Goal: Communication & Community: Connect with others

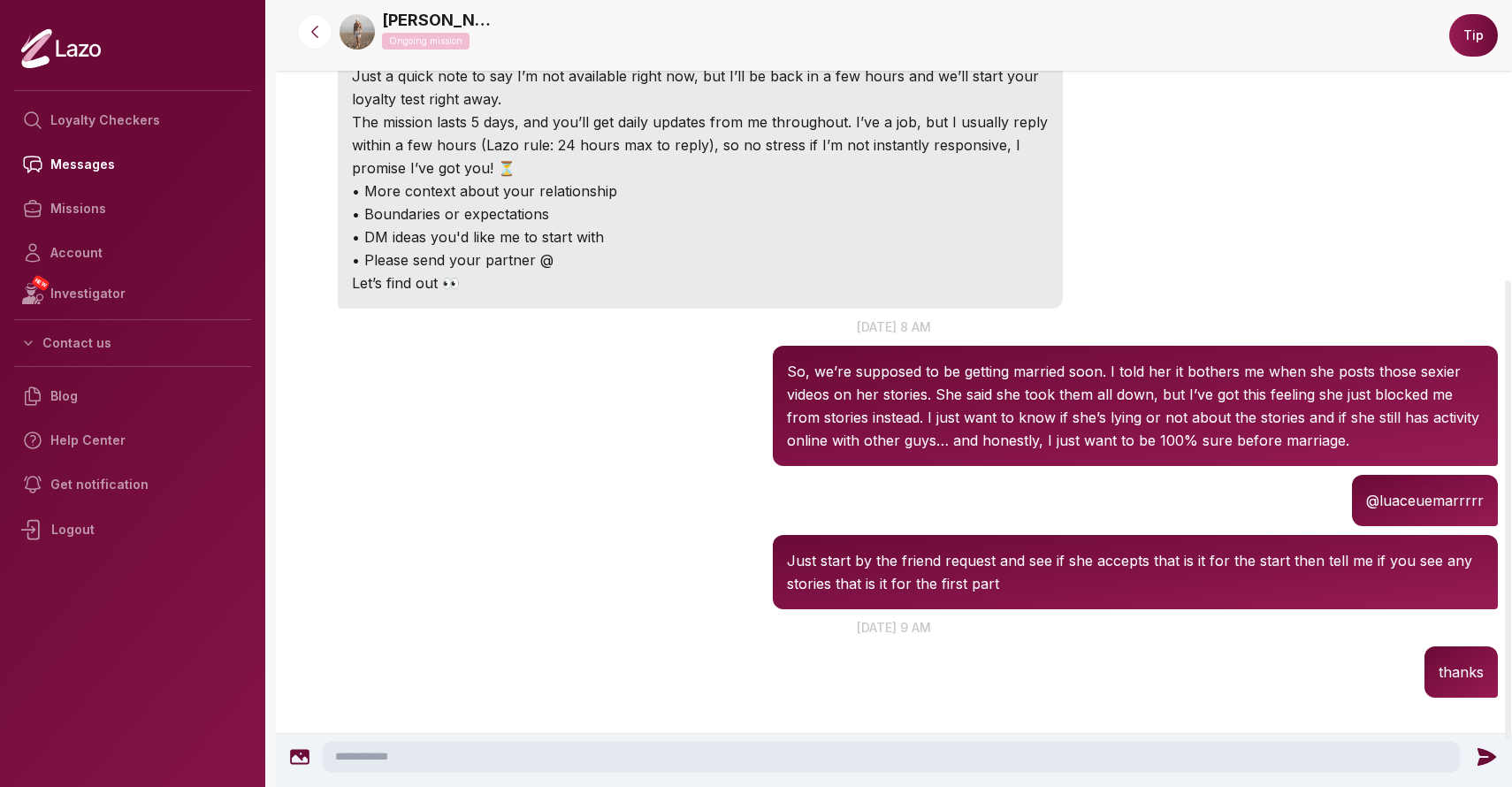
scroll to position [296, 0]
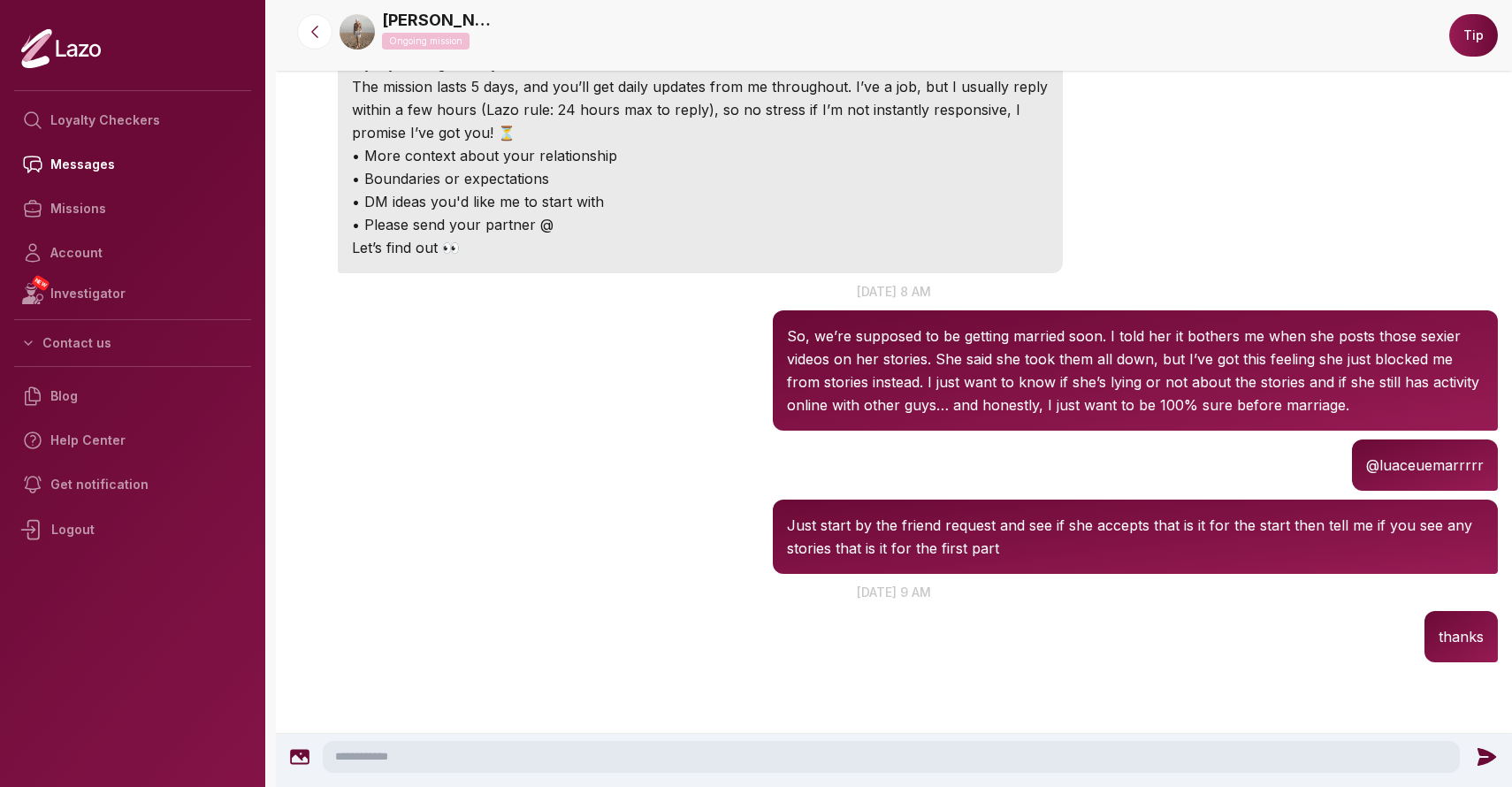
scroll to position [361, 0]
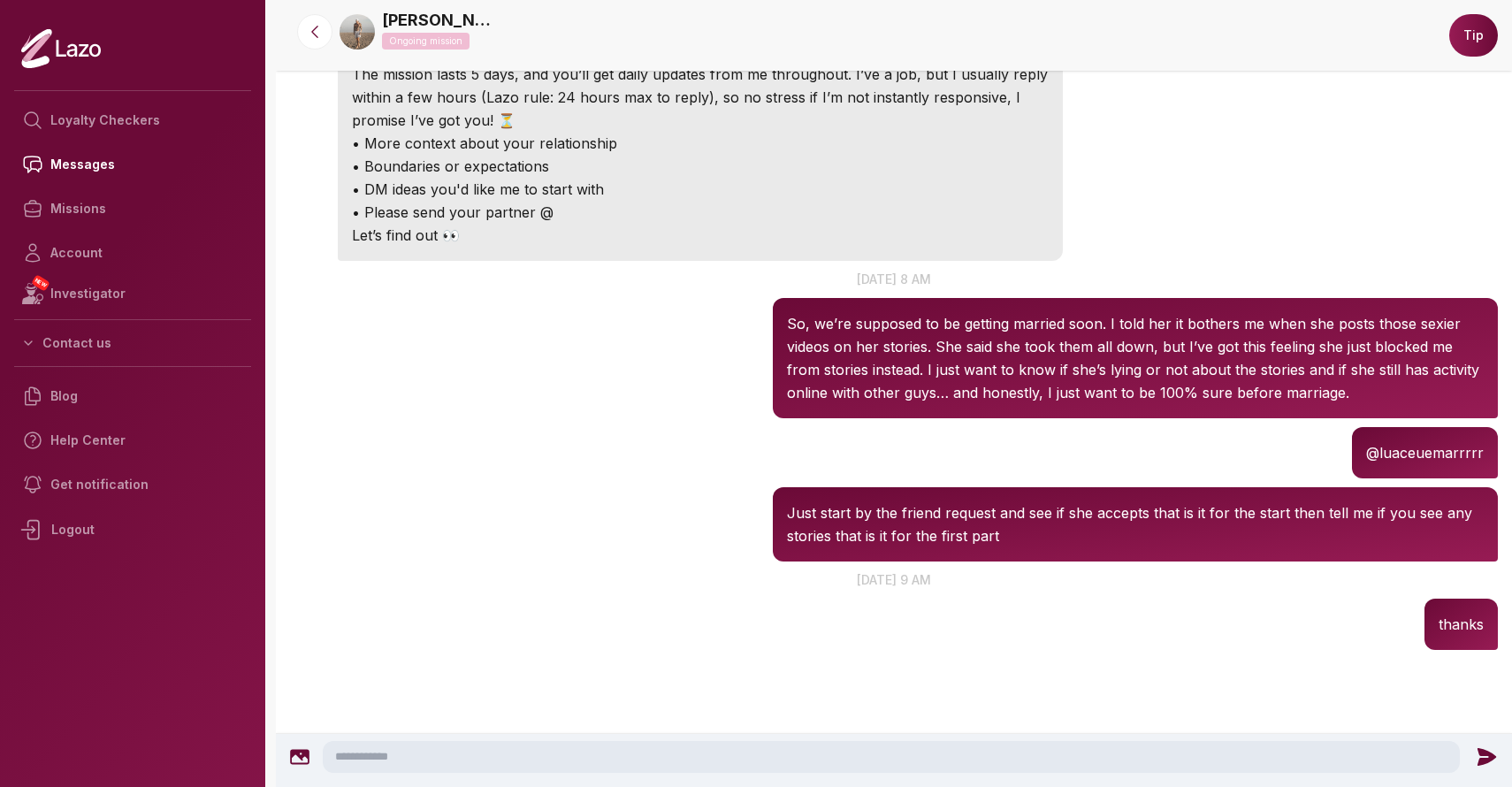
click at [1417, 453] on p "@luaceuemarrrrr" at bounding box center [1424, 453] width 117 height 23
copy p "luaceuemarrrrr"
click at [733, 421] on div "[PERSON_NAME] 8:04 AM [DATE] at 8 am So, we’re supposed to be getting married s…" at bounding box center [893, 343] width 1236 height 157
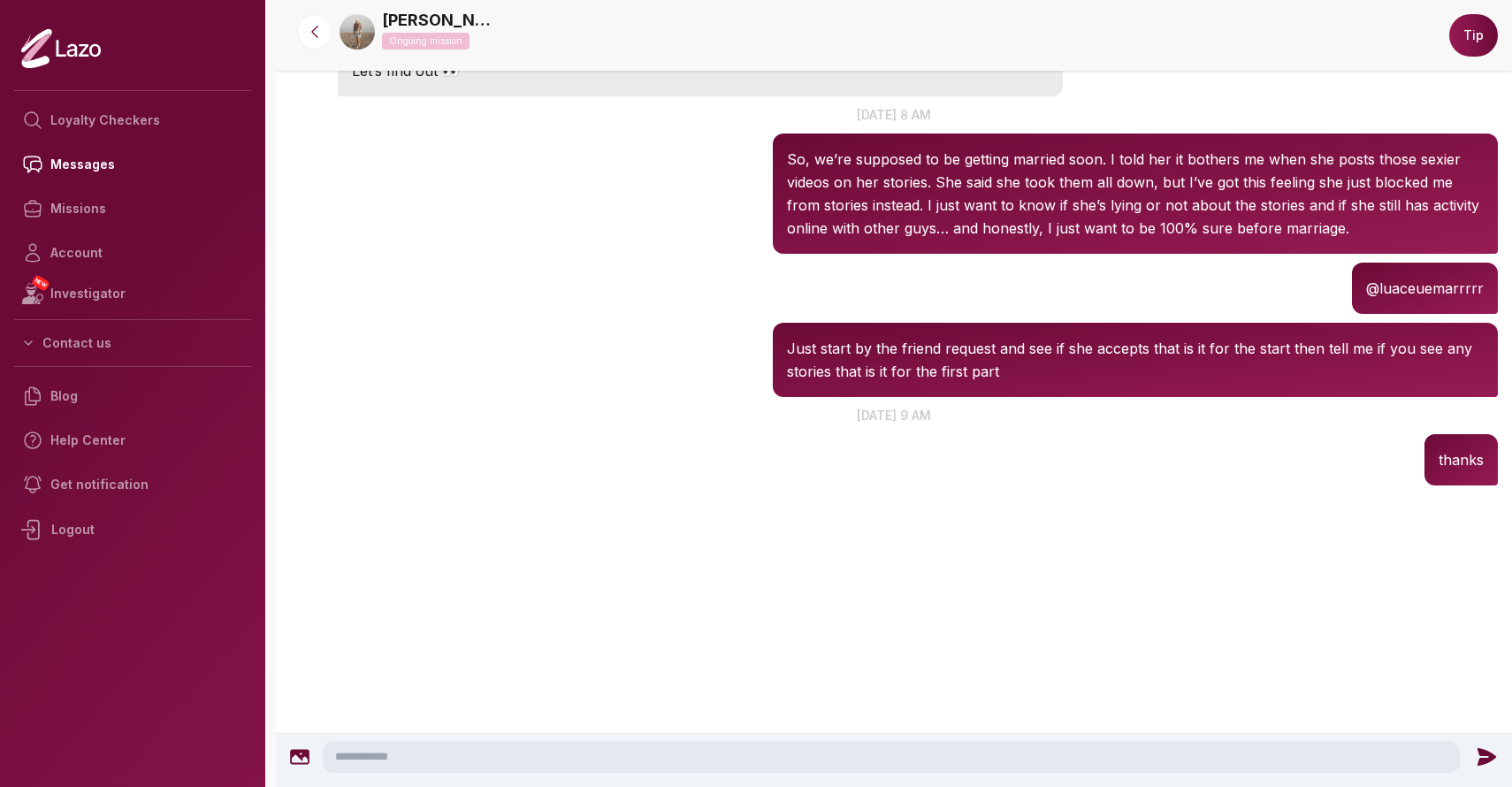
scroll to position [523, 0]
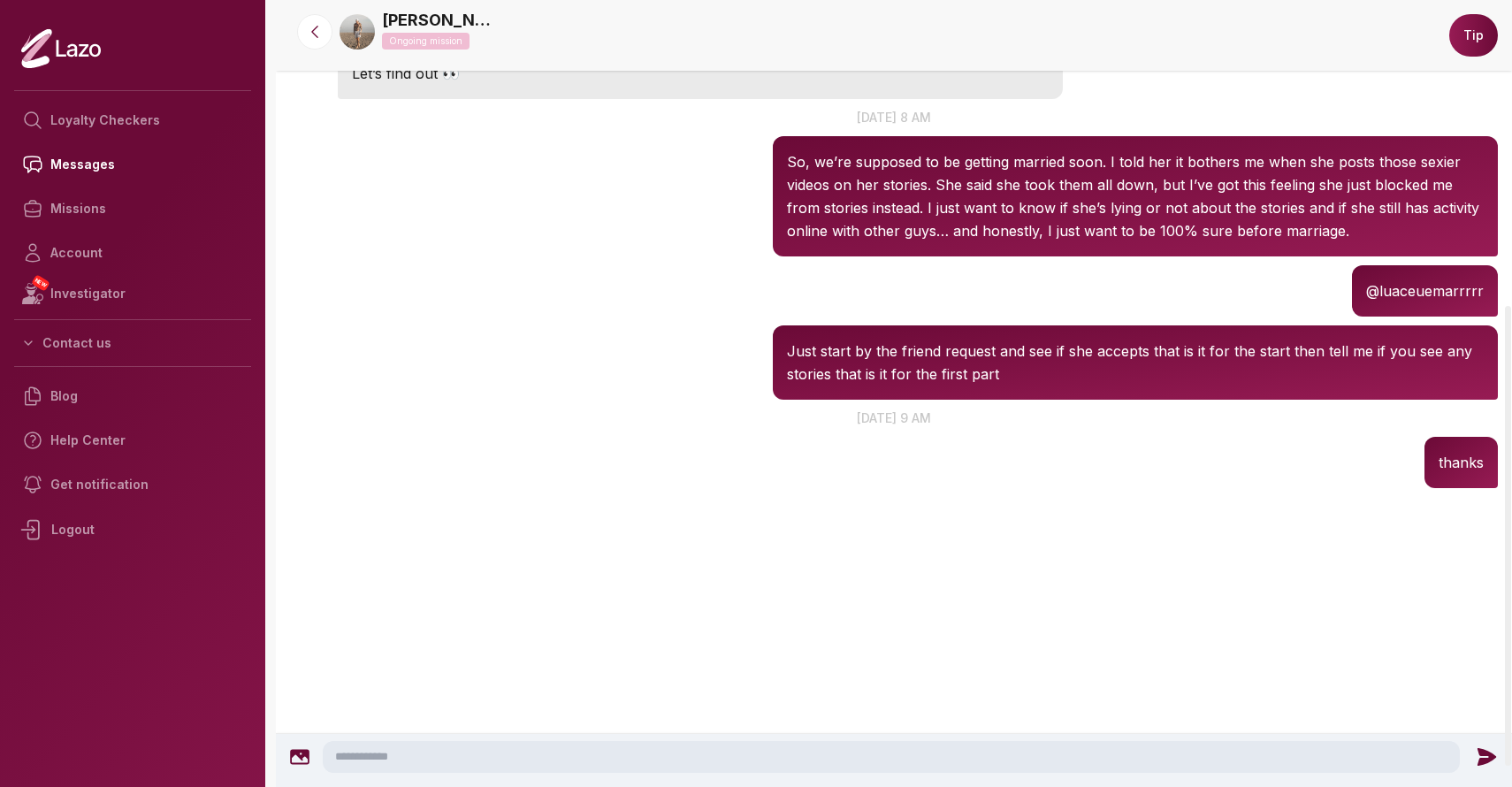
click at [415, 20] on link "[PERSON_NAME]" at bounding box center [439, 20] width 115 height 25
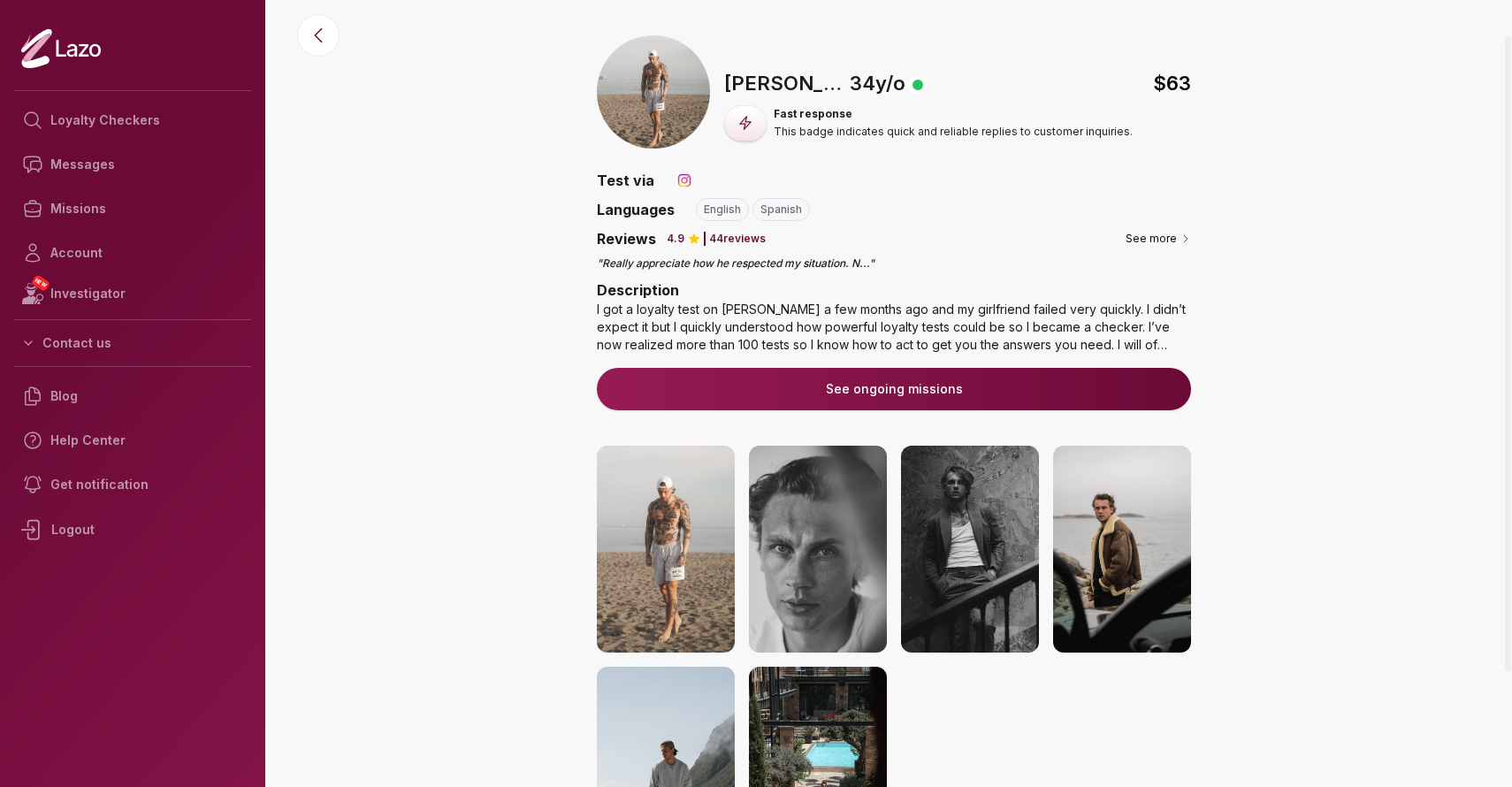
click at [438, 139] on div "🇺🇸 [PERSON_NAME] , [DEMOGRAPHIC_DATA] $ 63 Fast response This badge indicates q…" at bounding box center [893, 522] width 1236 height 973
click at [108, 197] on link "Missions" at bounding box center [133, 209] width 237 height 44
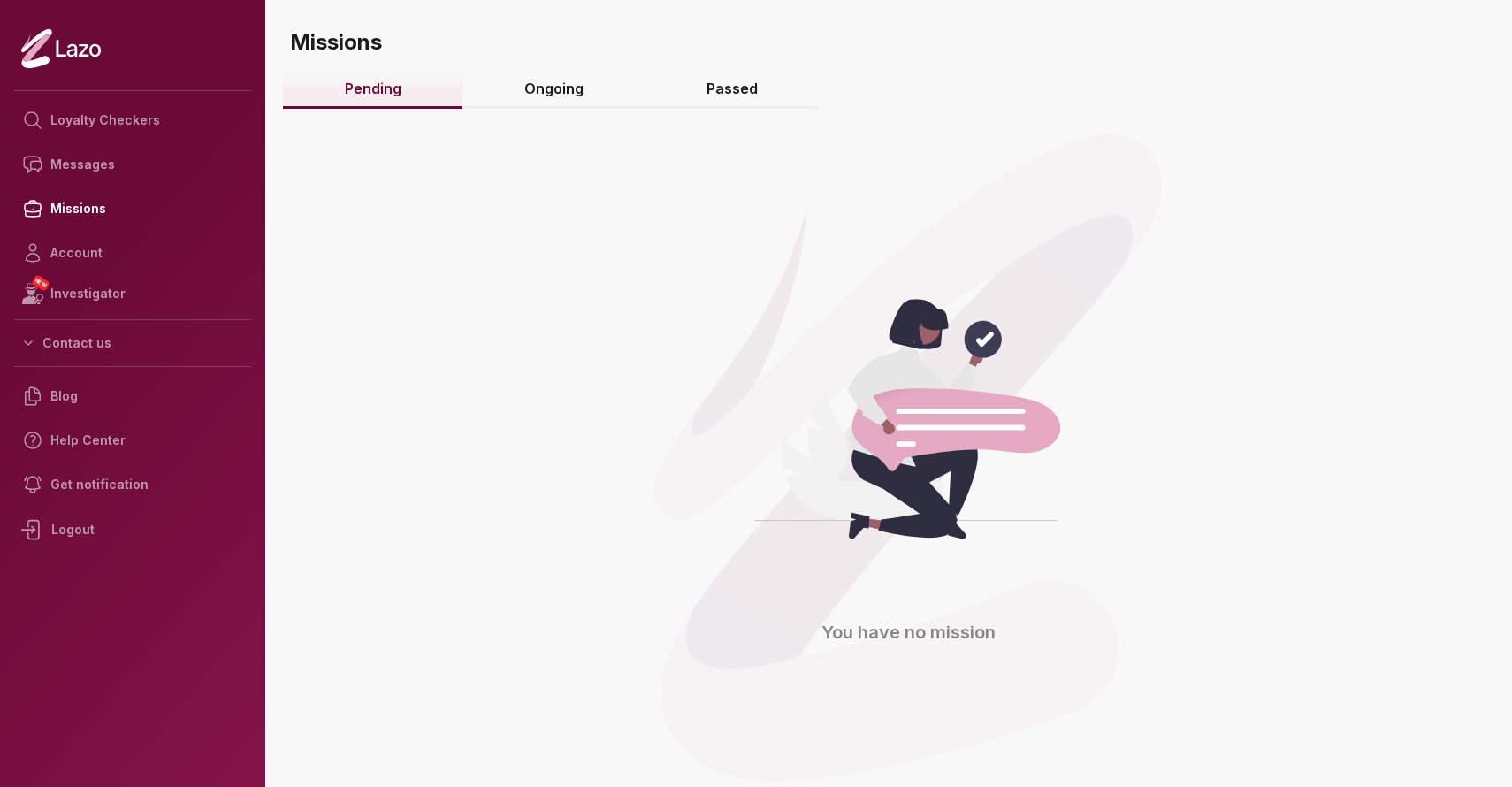
click at [553, 98] on link "Ongoing" at bounding box center [553, 90] width 182 height 38
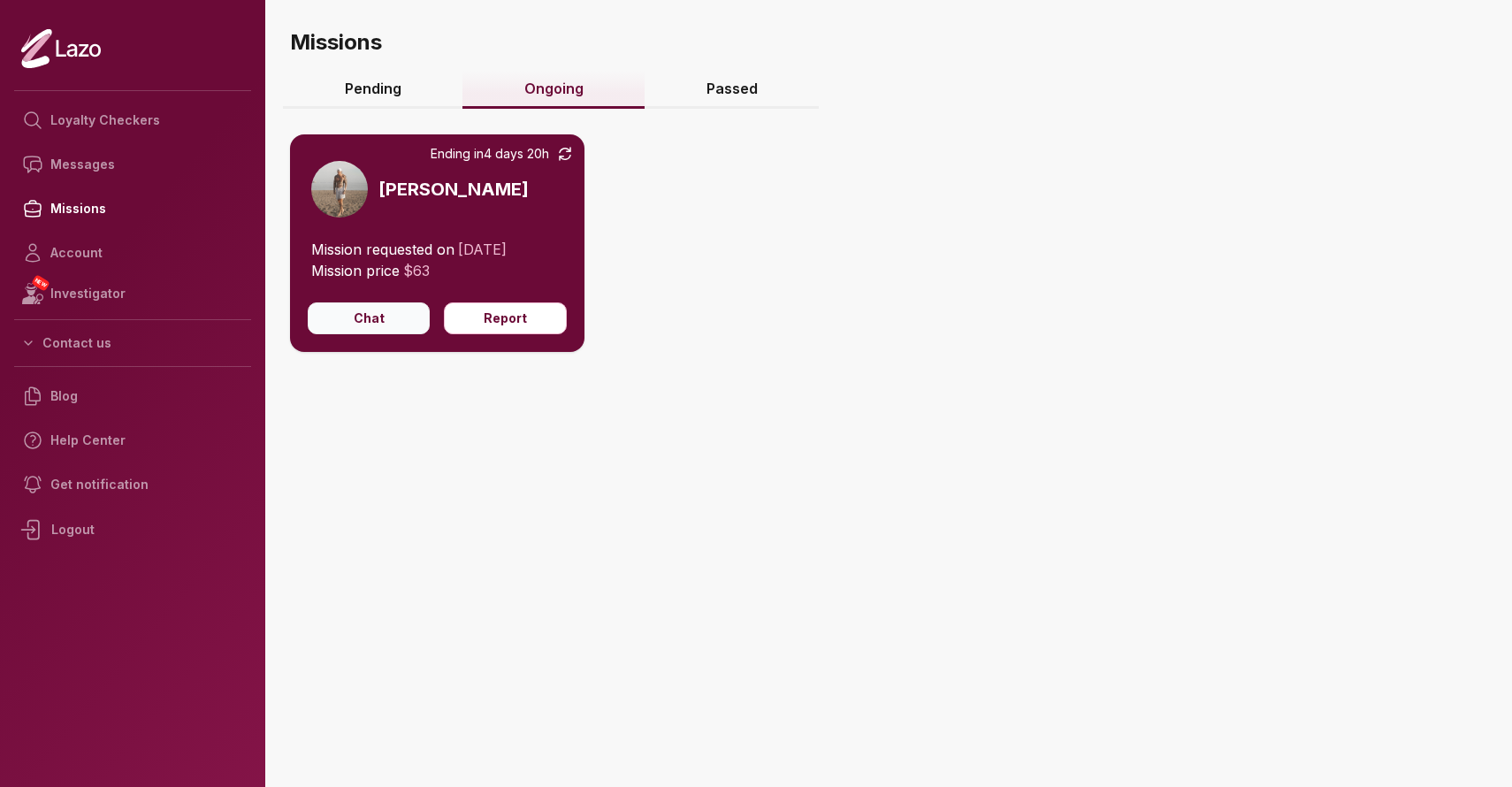
click at [392, 321] on button "Chat" at bounding box center [369, 318] width 122 height 31
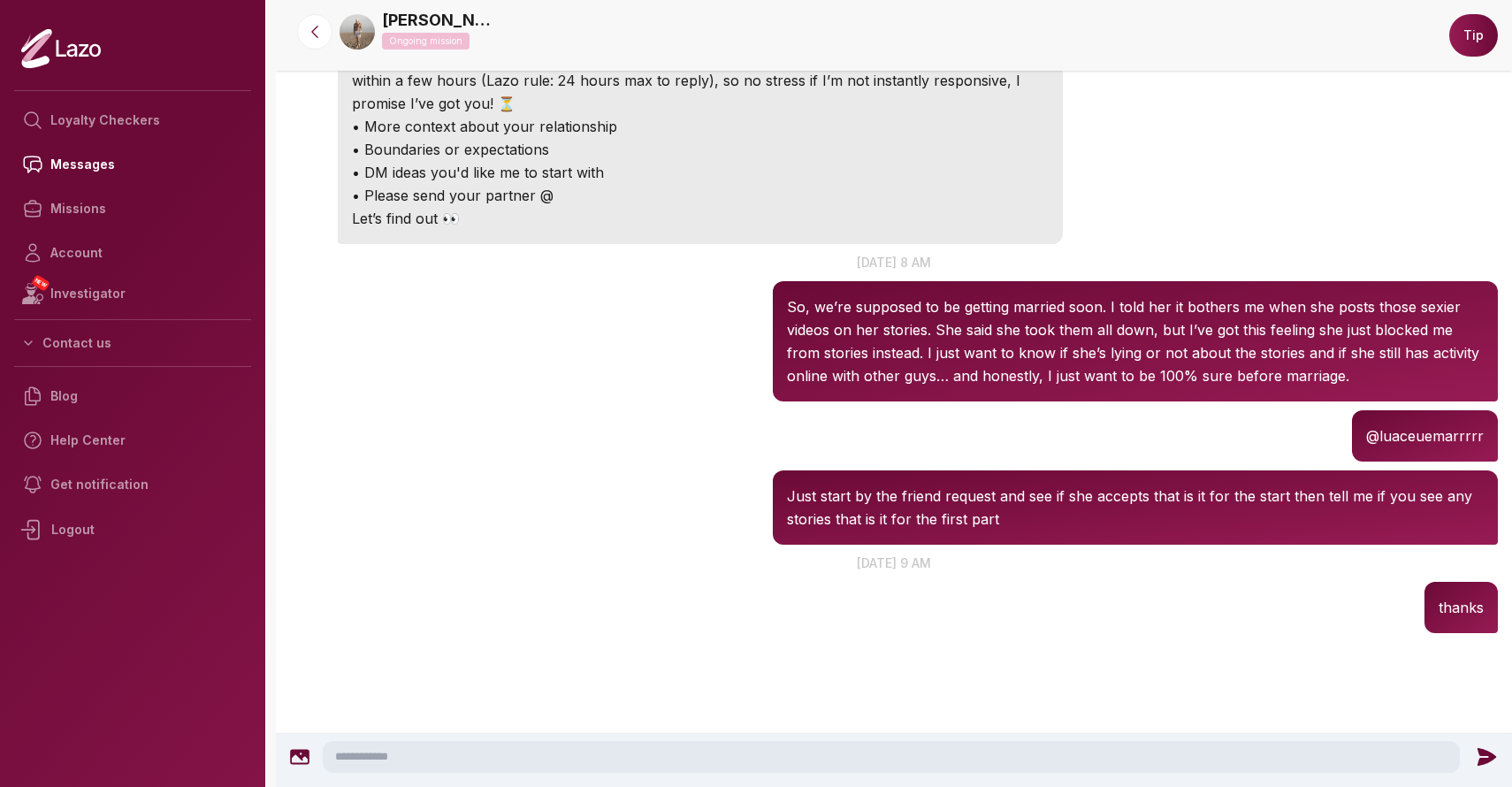
scroll to position [370, 0]
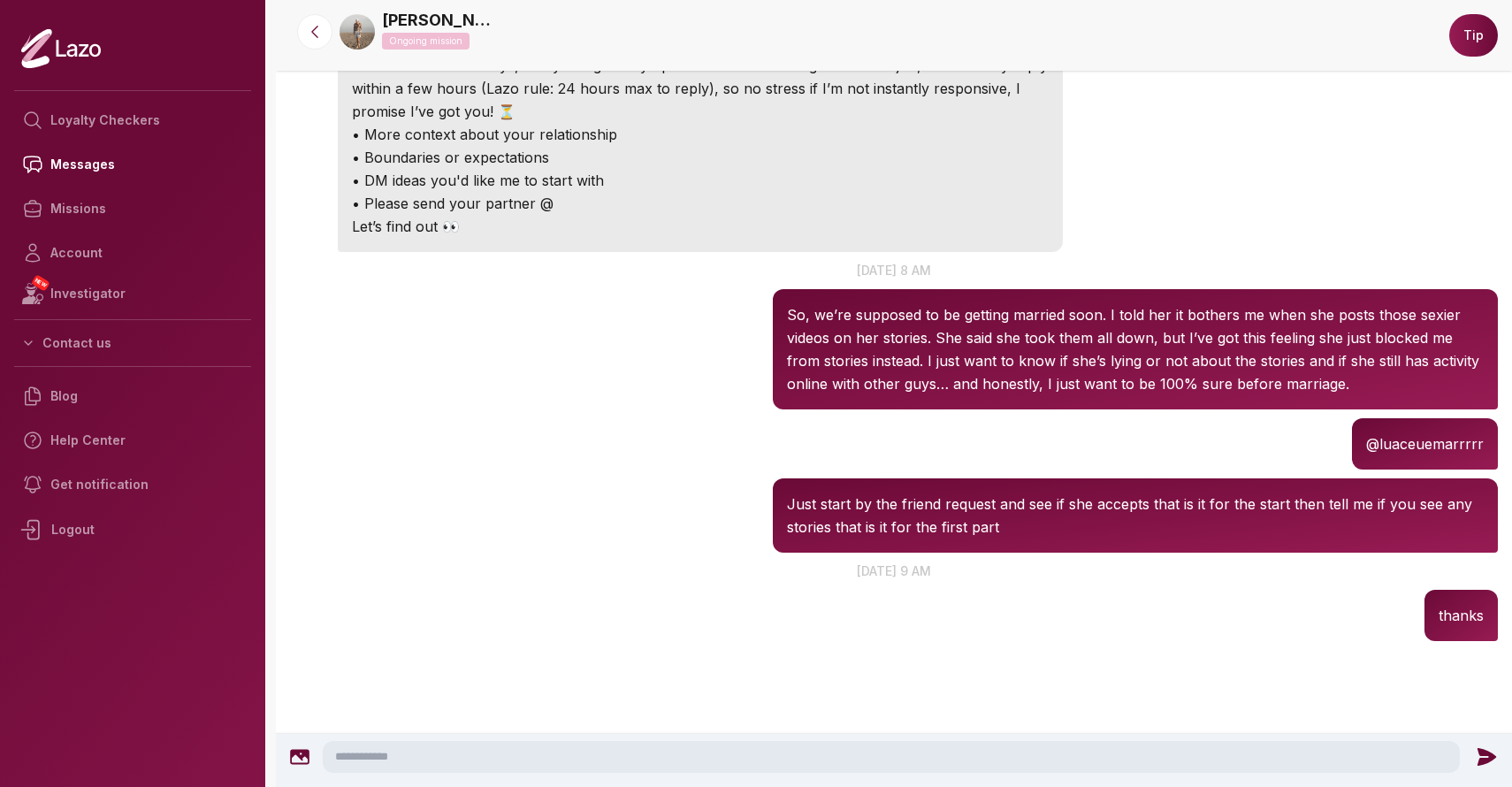
click at [648, 751] on textarea at bounding box center [890, 756] width 1137 height 31
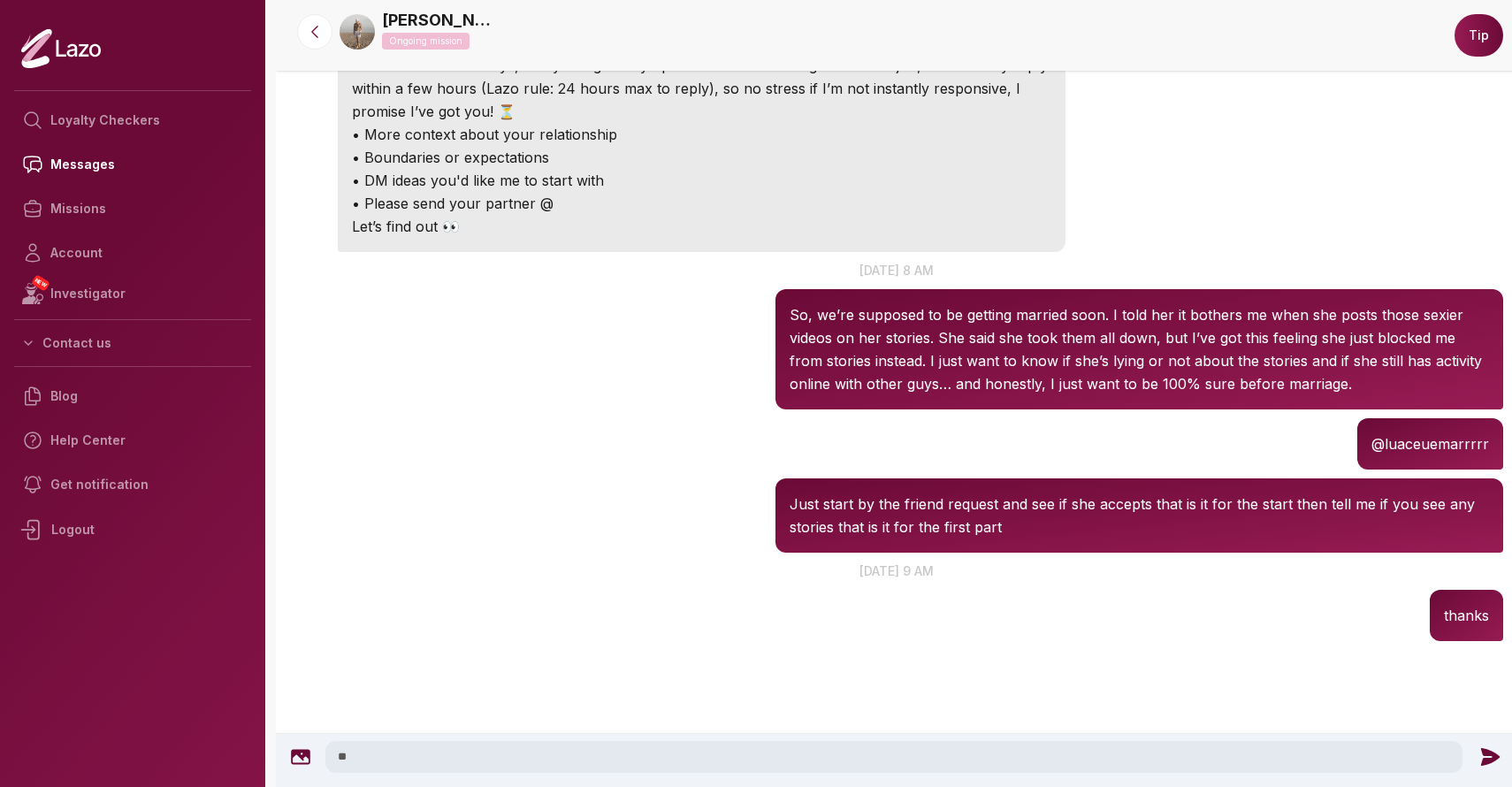
type textarea "*"
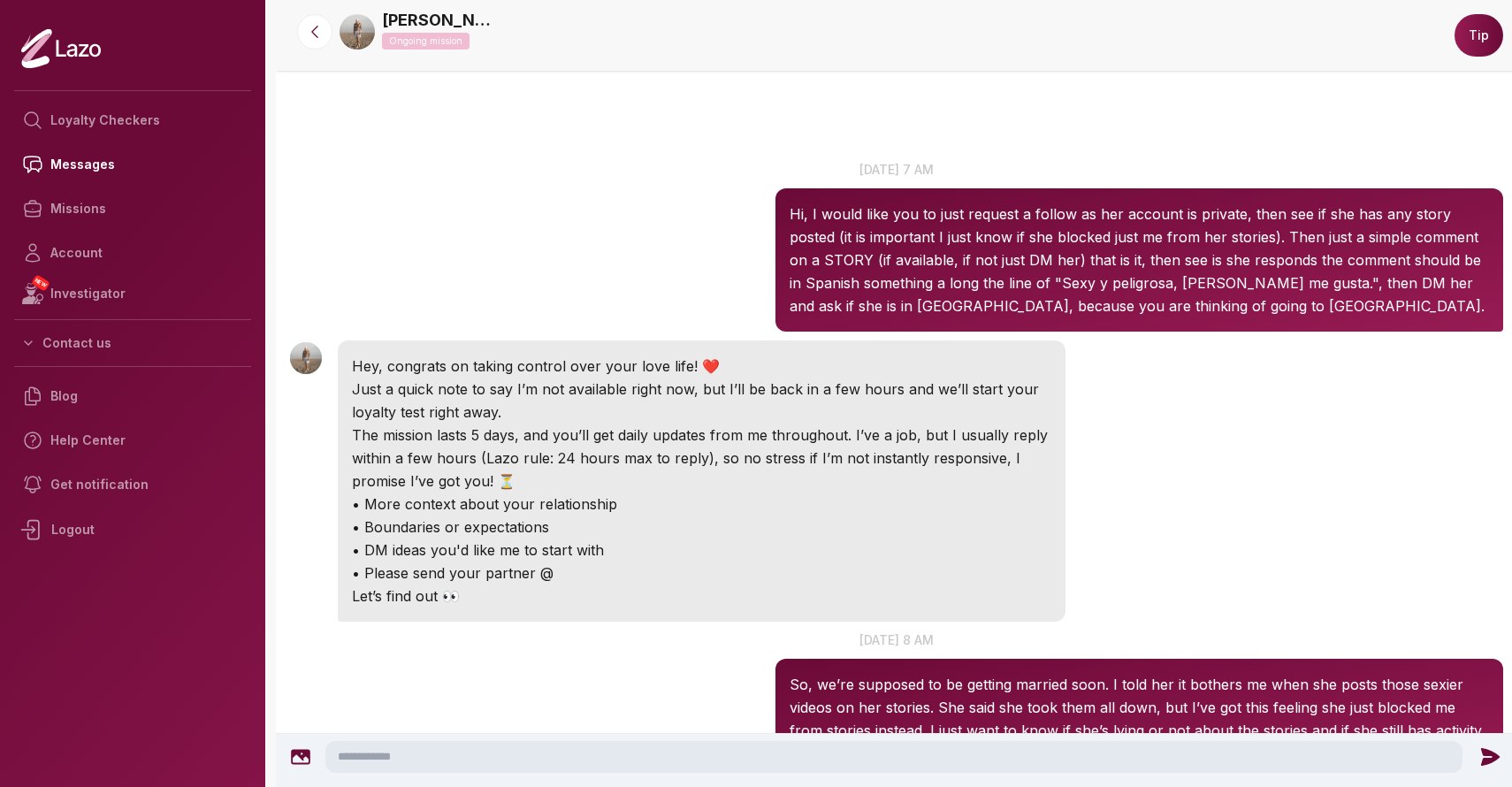
scroll to position [558, 0]
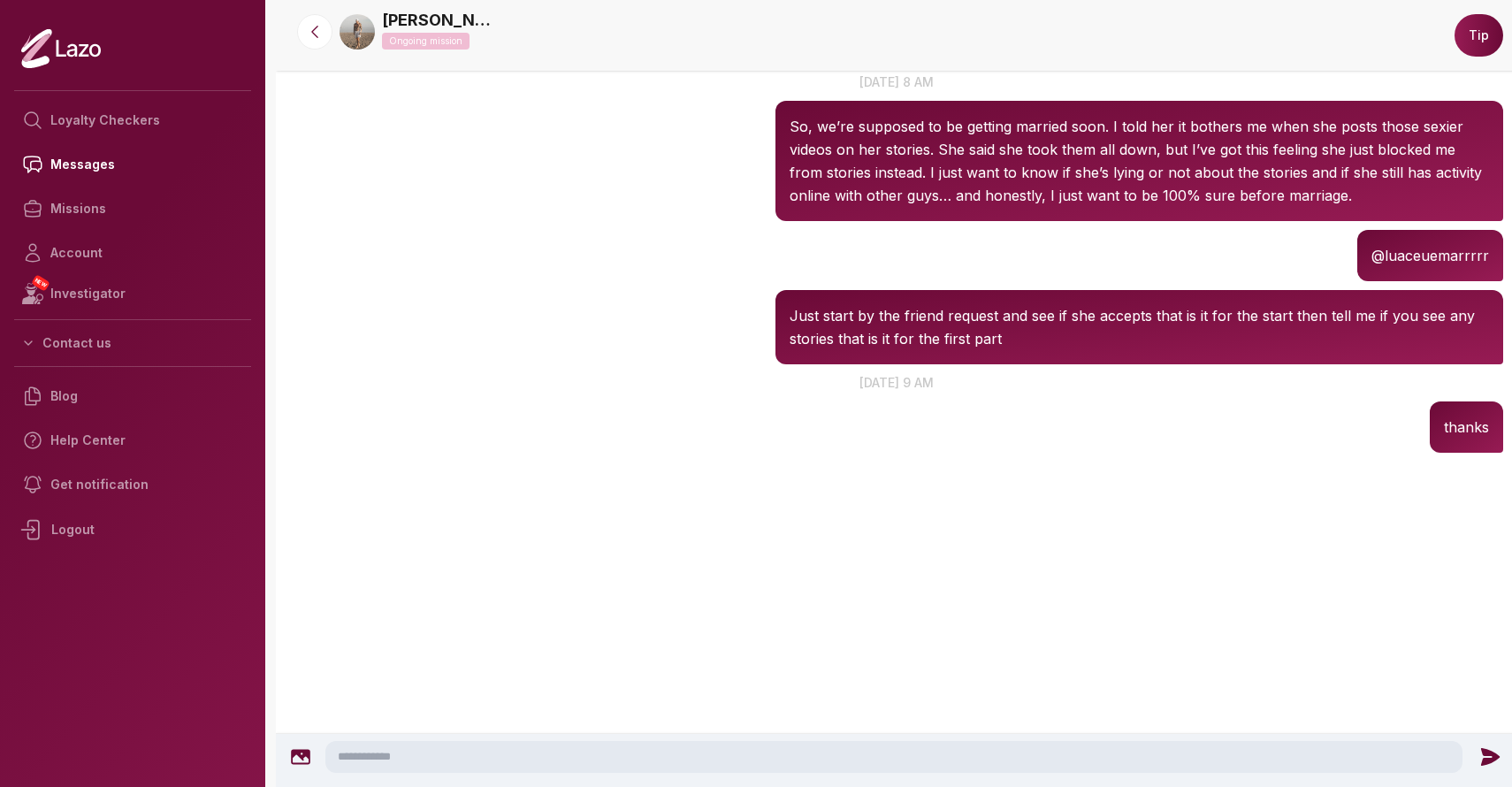
click at [366, 28] on img at bounding box center [357, 31] width 35 height 35
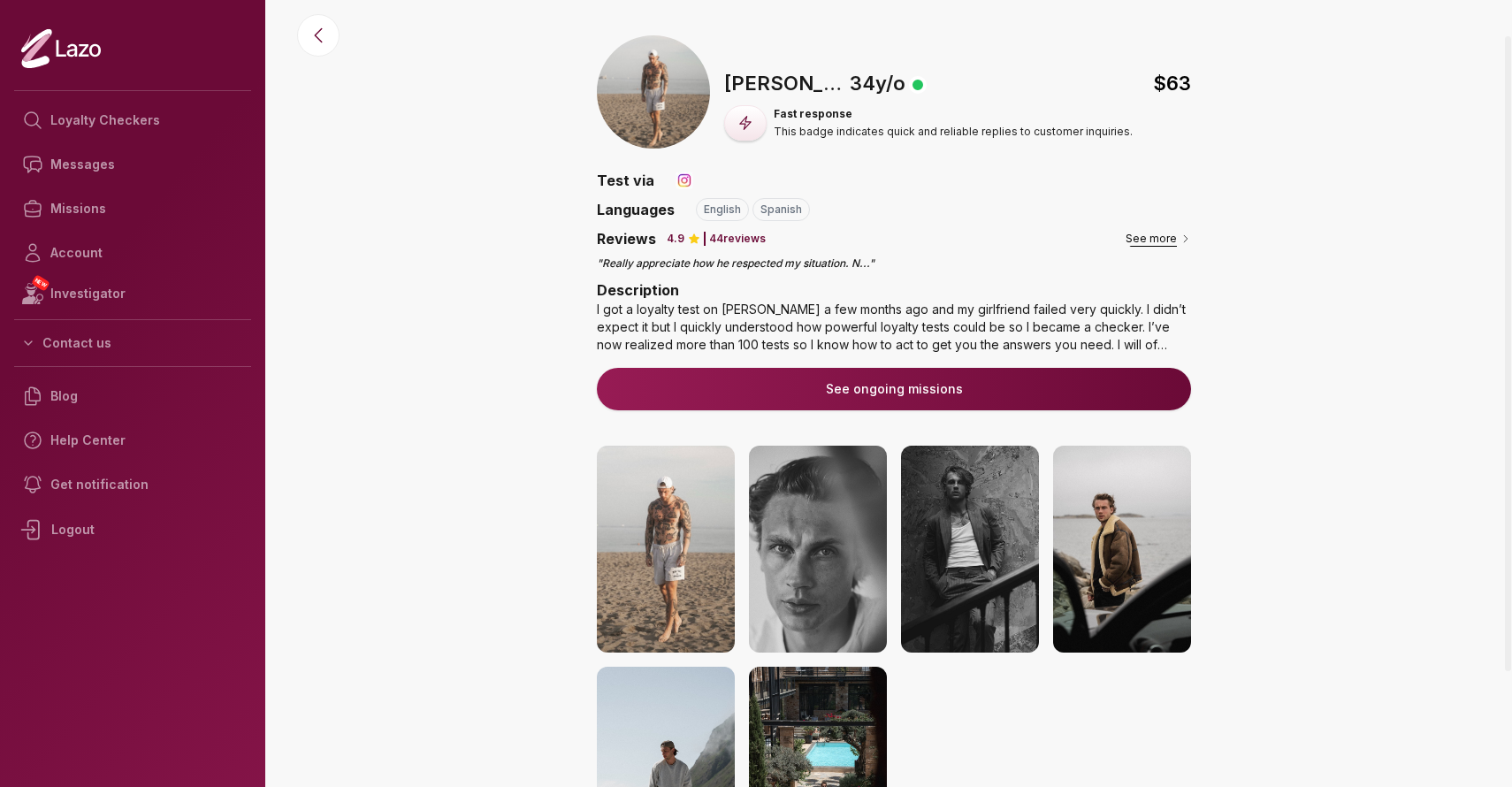
click at [1150, 235] on button "See more" at bounding box center [1157, 238] width 66 height 18
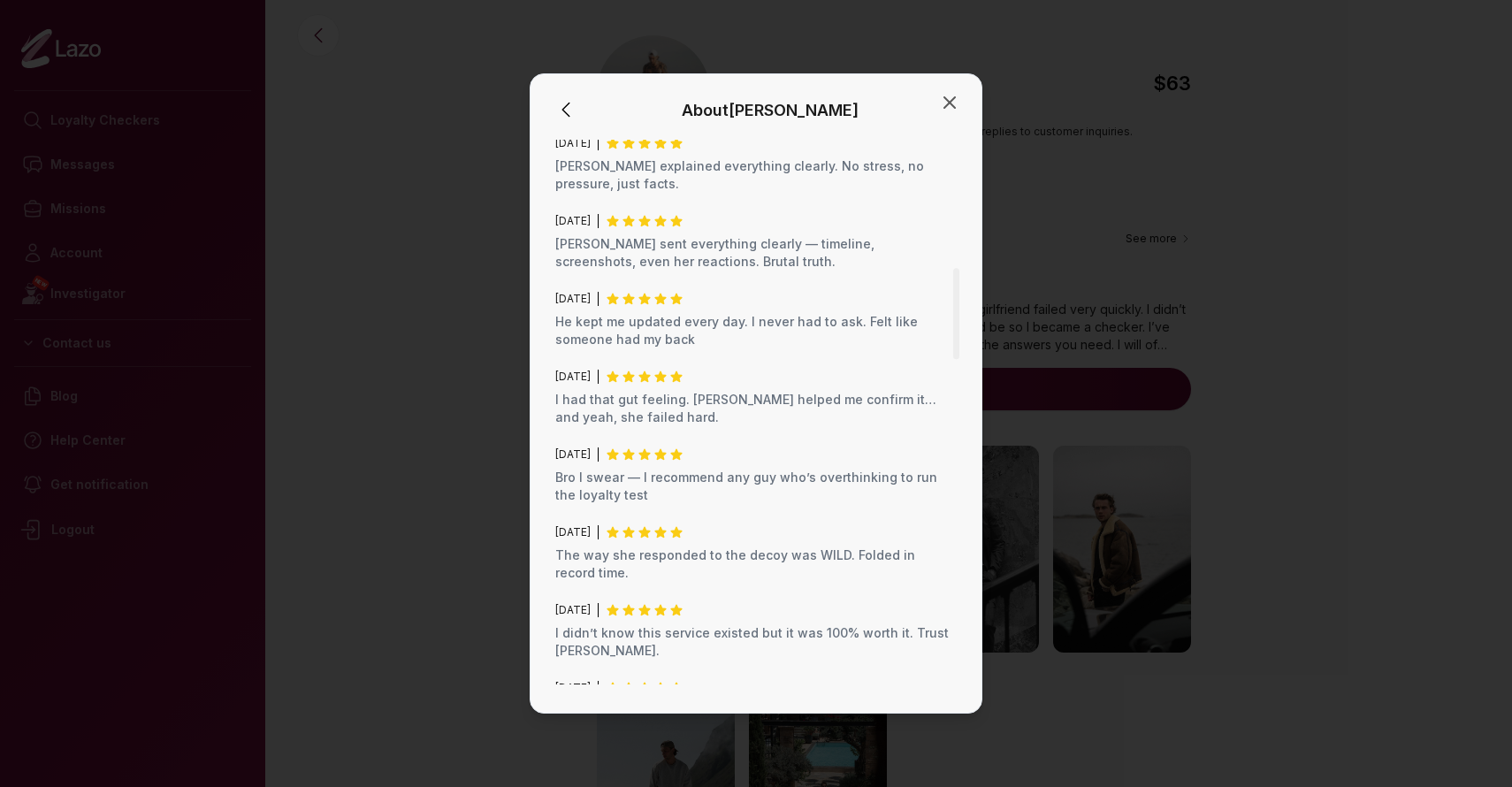
scroll to position [805, 0]
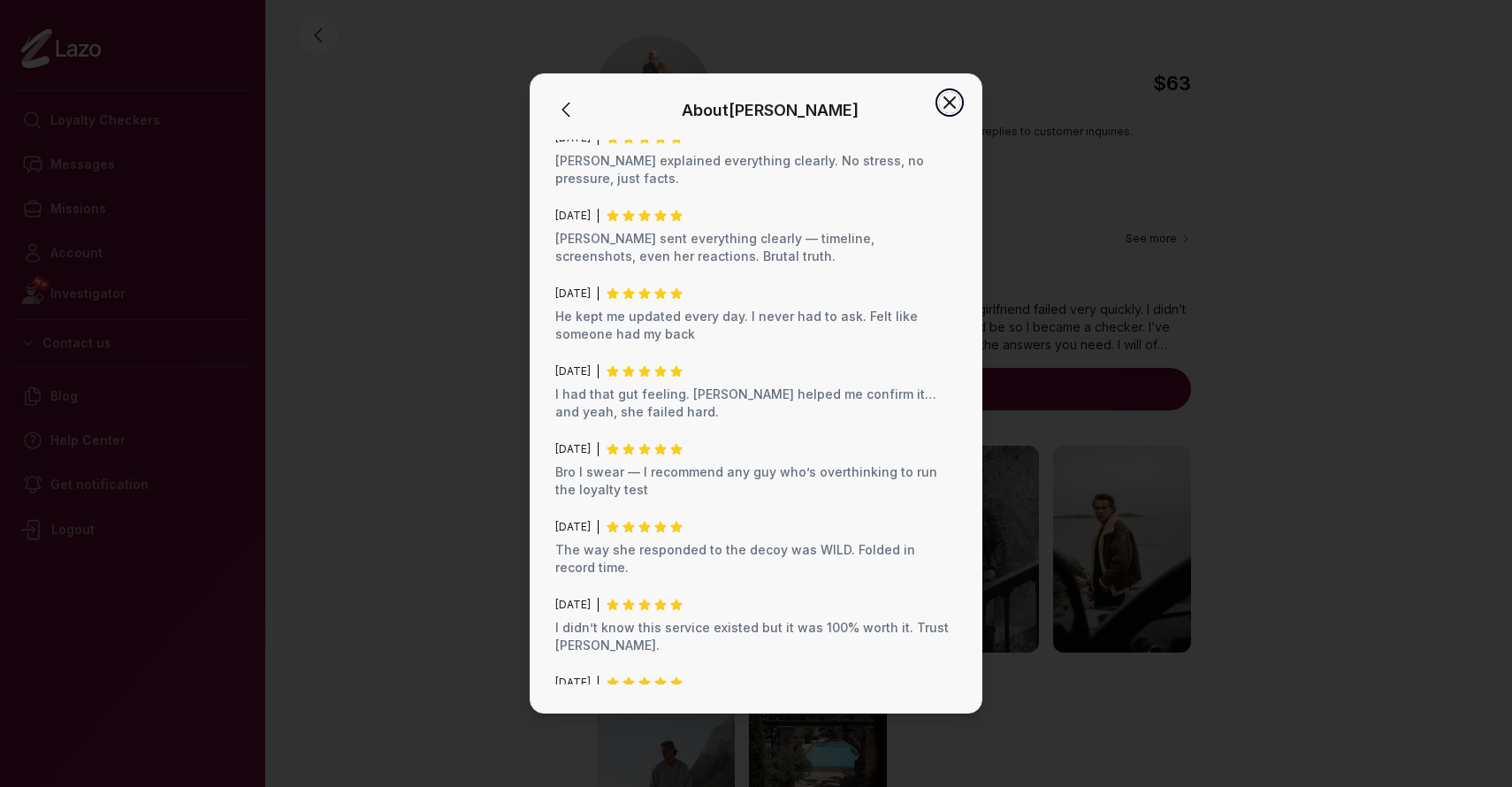
click at [950, 98] on icon "button" at bounding box center [950, 102] width 21 height 21
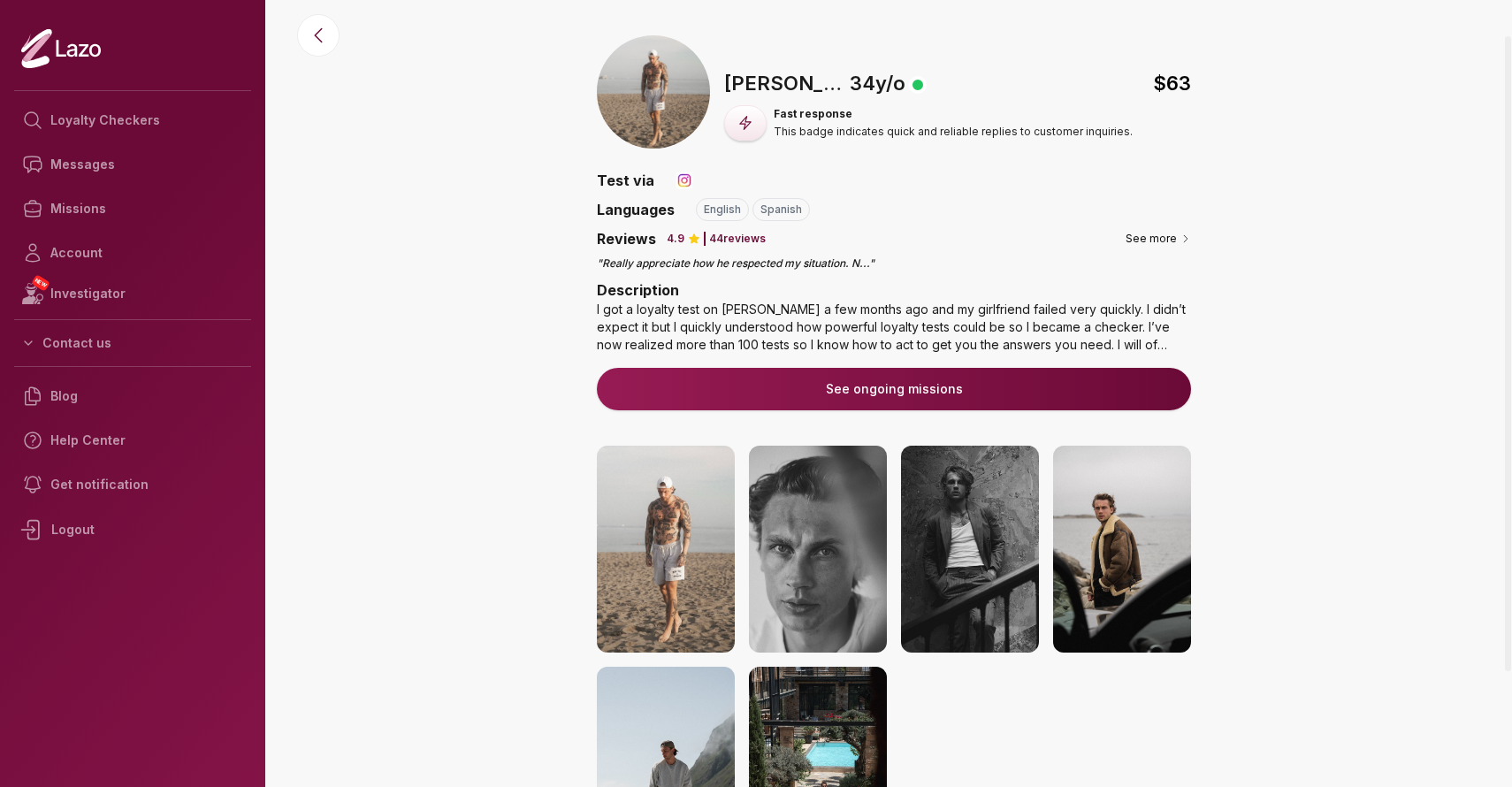
click at [415, 467] on div "🇺🇸 [PERSON_NAME] , [DEMOGRAPHIC_DATA] $ 63 Fast response This badge indicates q…" at bounding box center [893, 522] width 1236 height 973
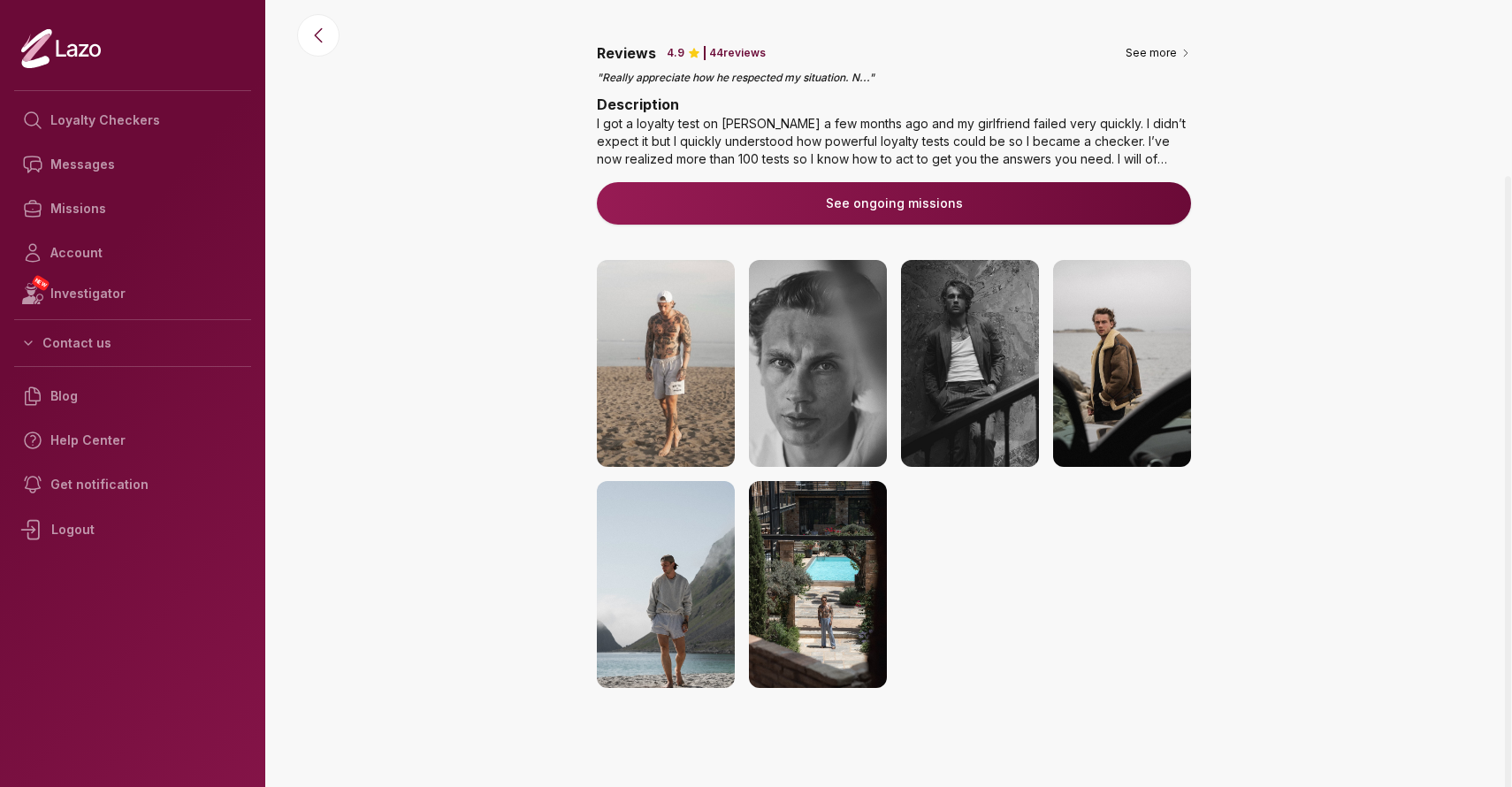
scroll to position [0, 0]
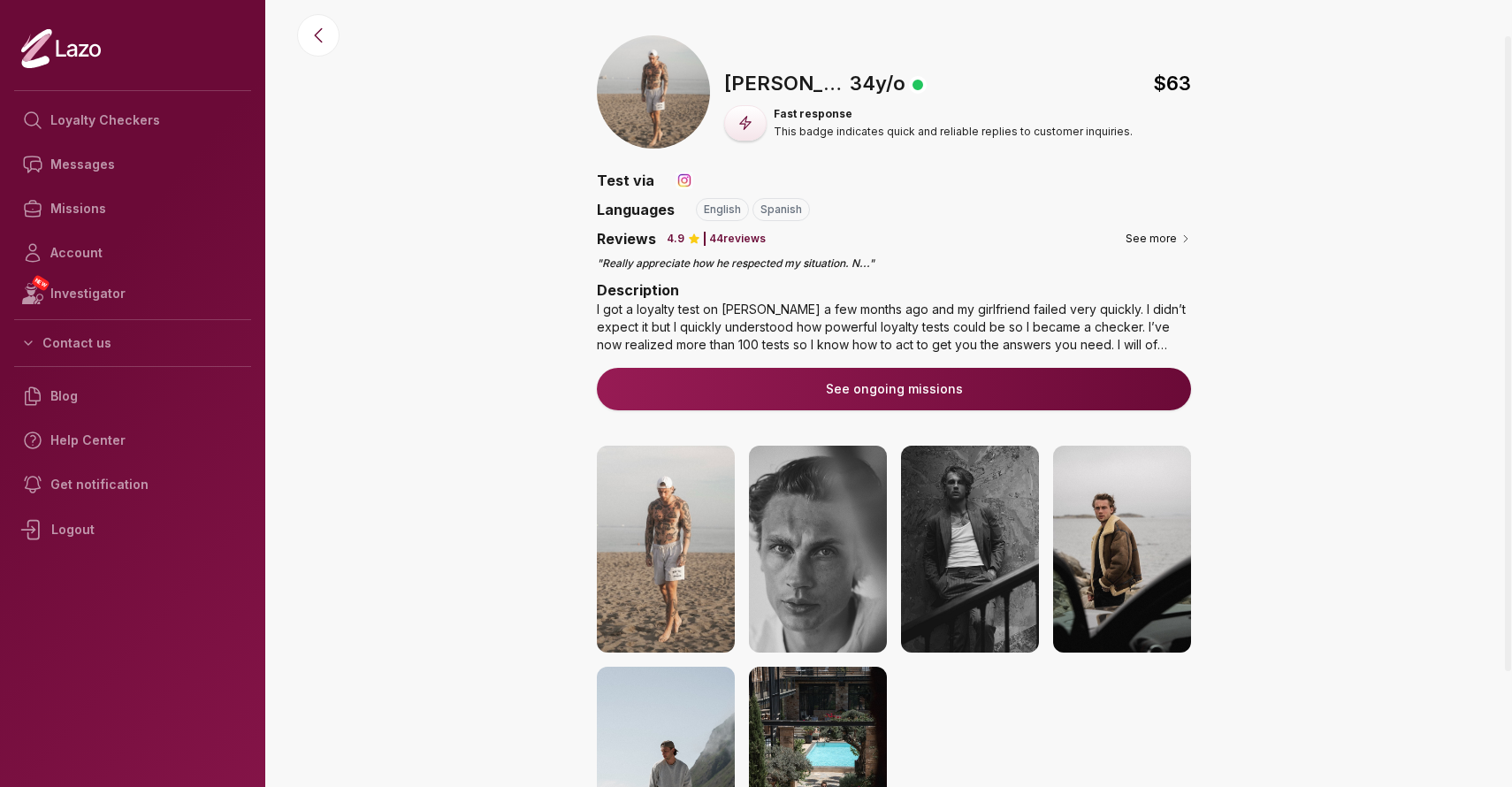
click at [415, 467] on div "🇺🇸 [PERSON_NAME] , [DEMOGRAPHIC_DATA] $ 63 Fast response This badge indicates q…" at bounding box center [893, 522] width 1236 height 973
